Goal: Task Accomplishment & Management: Manage account settings

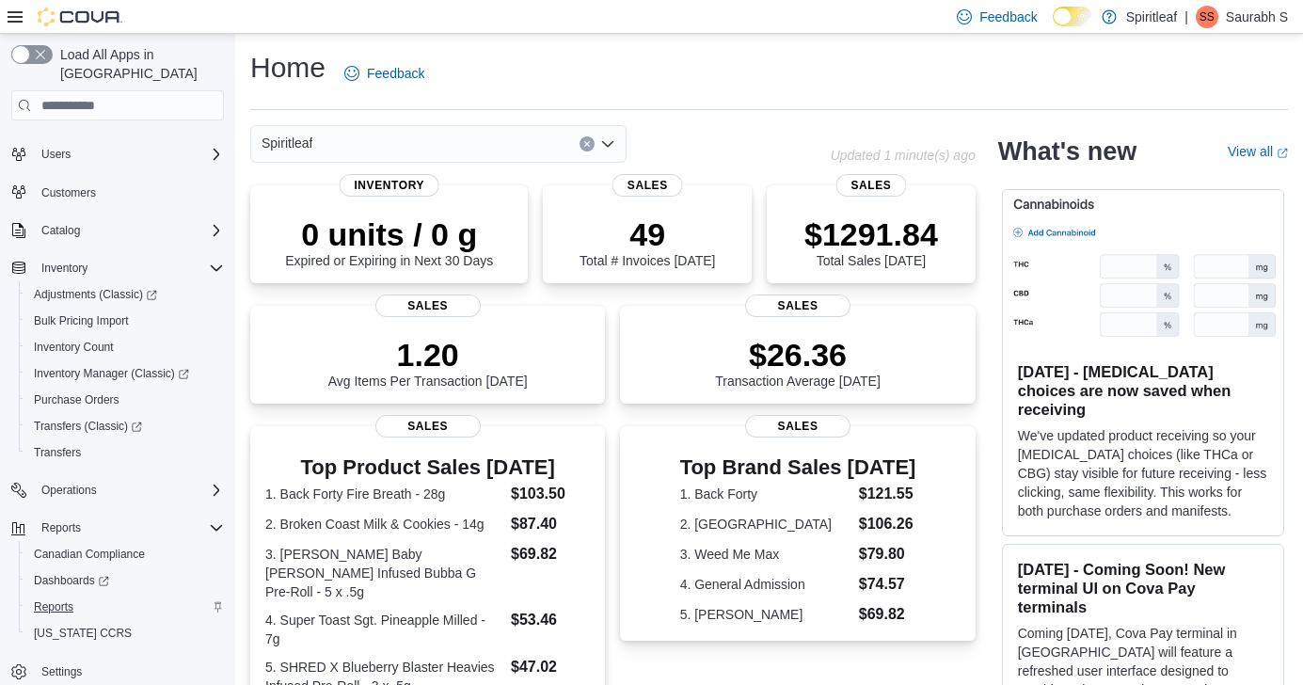
scroll to position [30, 0]
click at [64, 599] on span "Reports" at bounding box center [54, 606] width 40 height 15
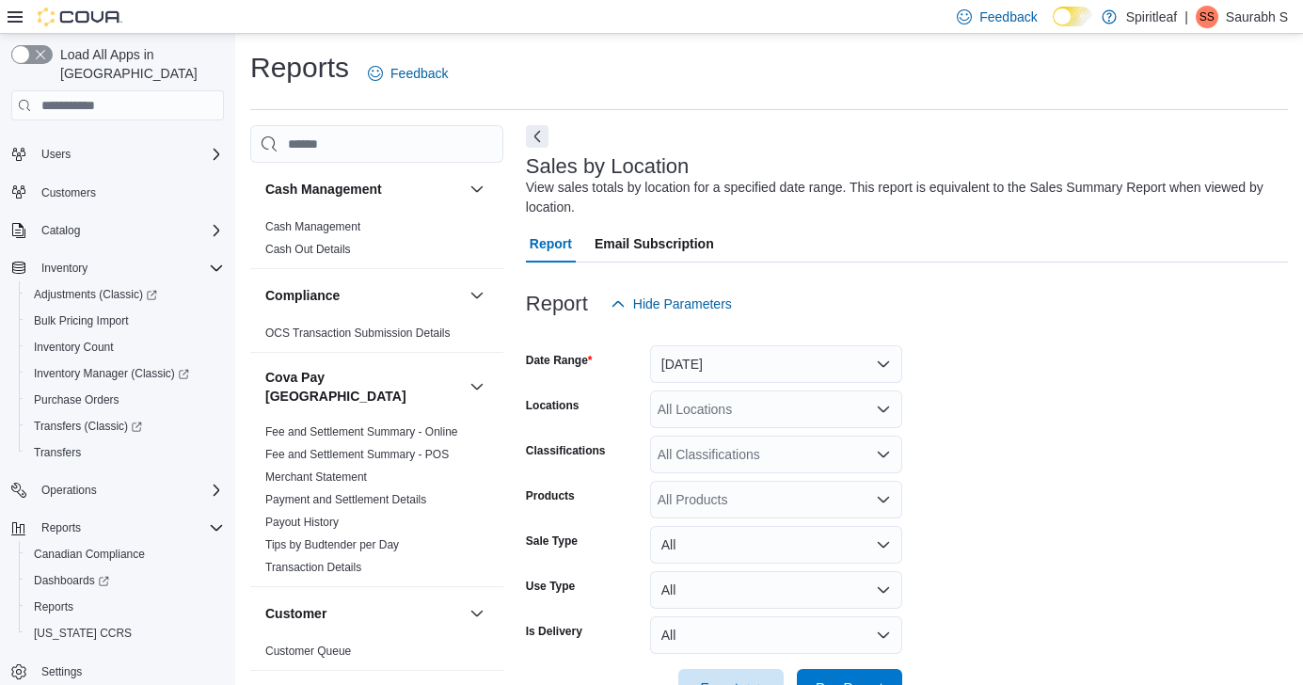
scroll to position [58, 0]
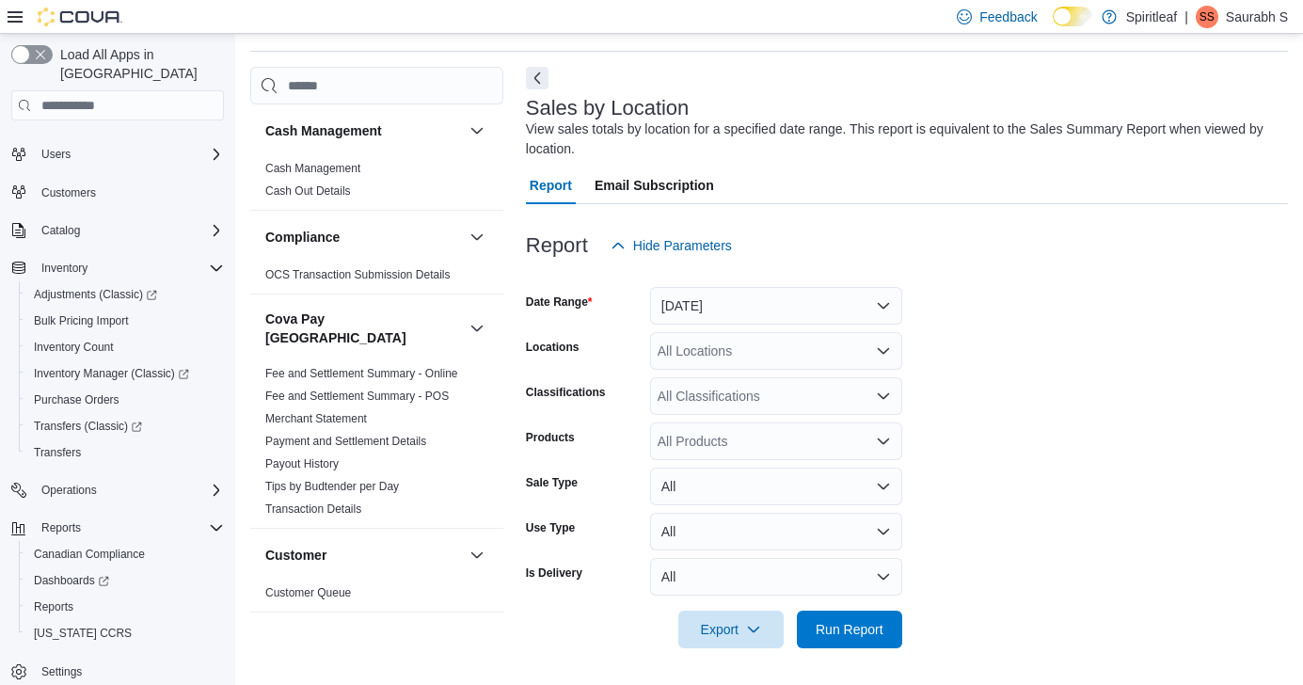
click at [768, 308] on button "[DATE]" at bounding box center [776, 306] width 252 height 38
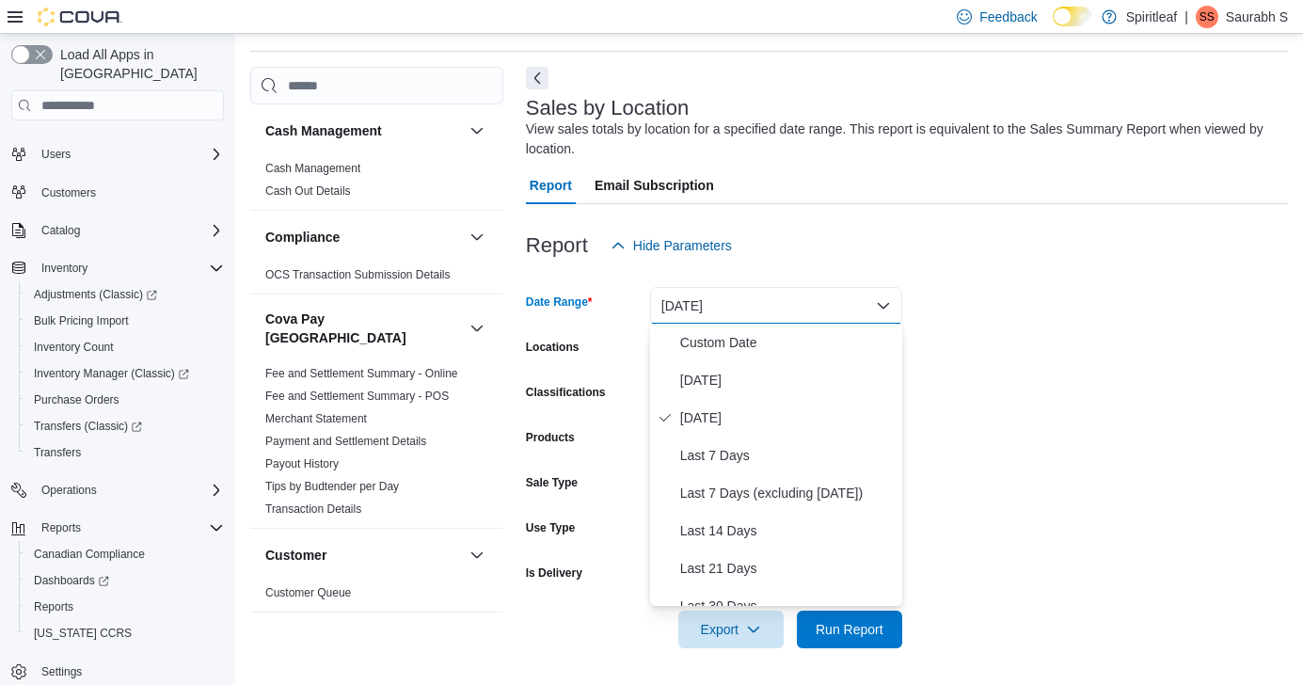
click at [898, 199] on div "Report Email Subscription" at bounding box center [907, 185] width 762 height 38
